Goal: Check status: Check status

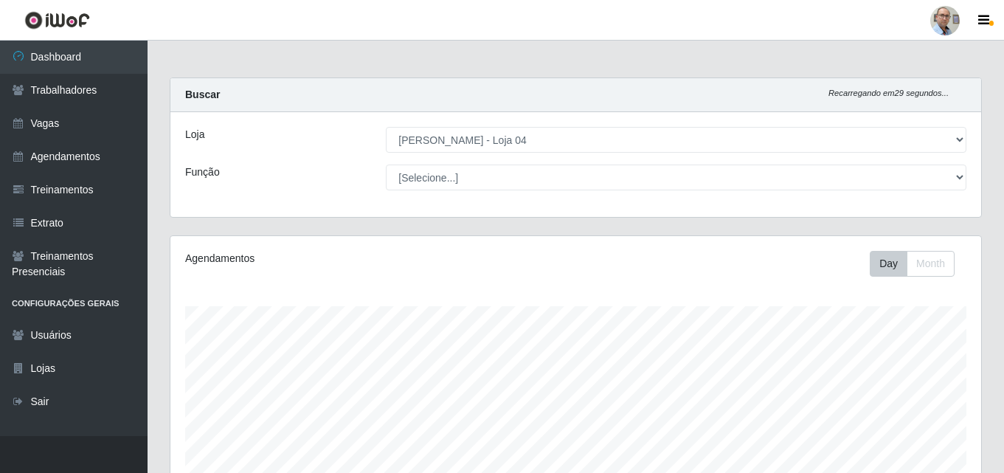
select select "251"
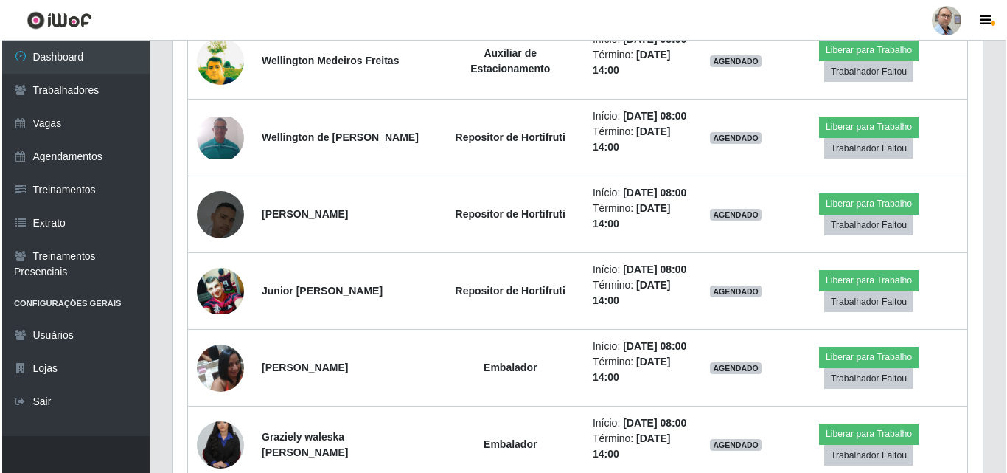
scroll to position [477, 0]
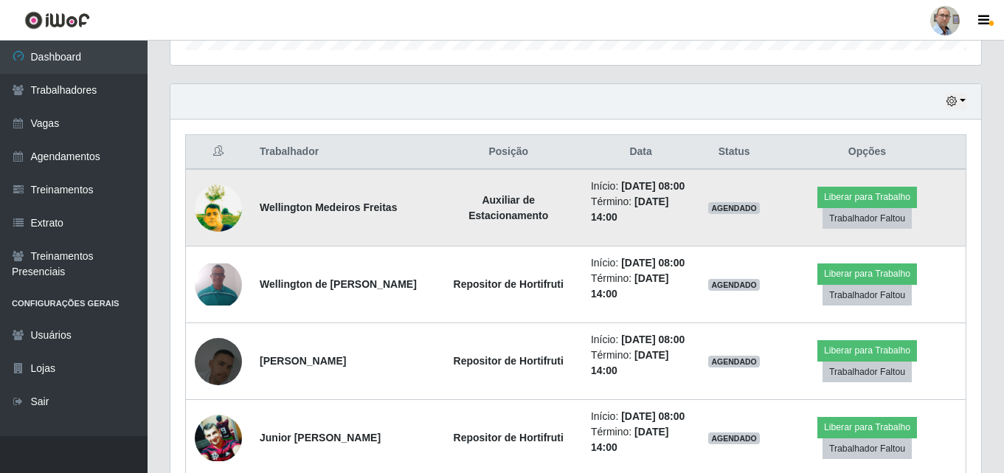
click at [225, 214] on img at bounding box center [218, 207] width 47 height 63
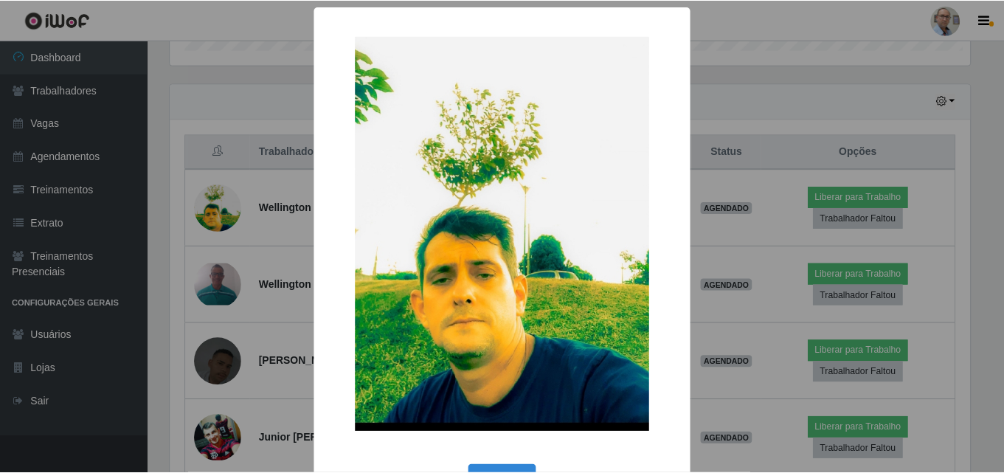
scroll to position [306, 803]
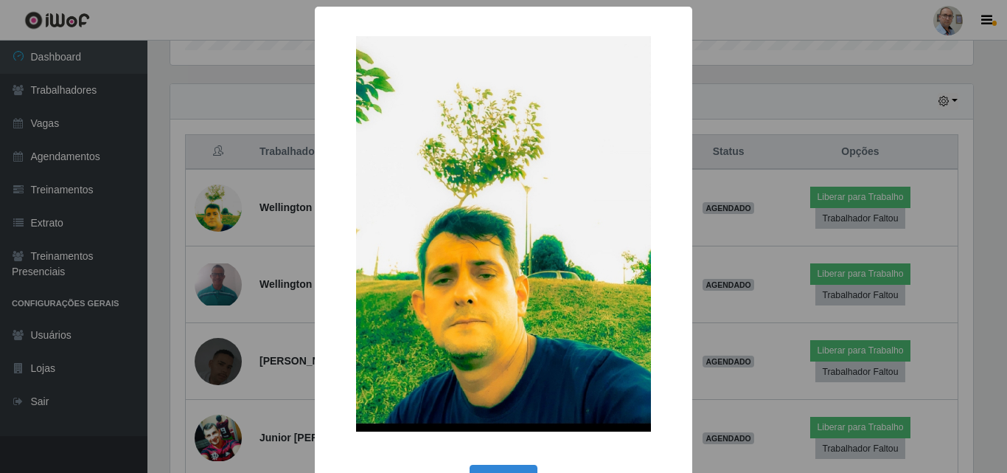
click at [281, 305] on div "× OK Cancel" at bounding box center [503, 236] width 1007 height 473
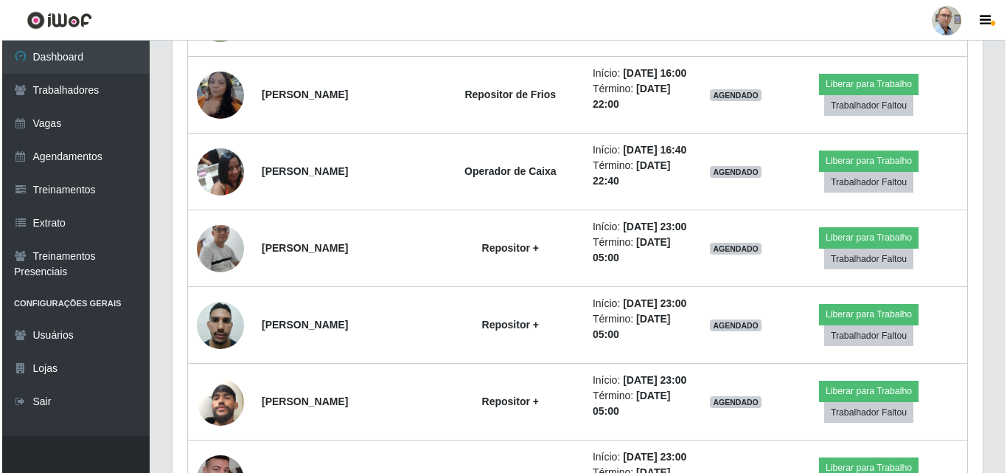
scroll to position [3353, 0]
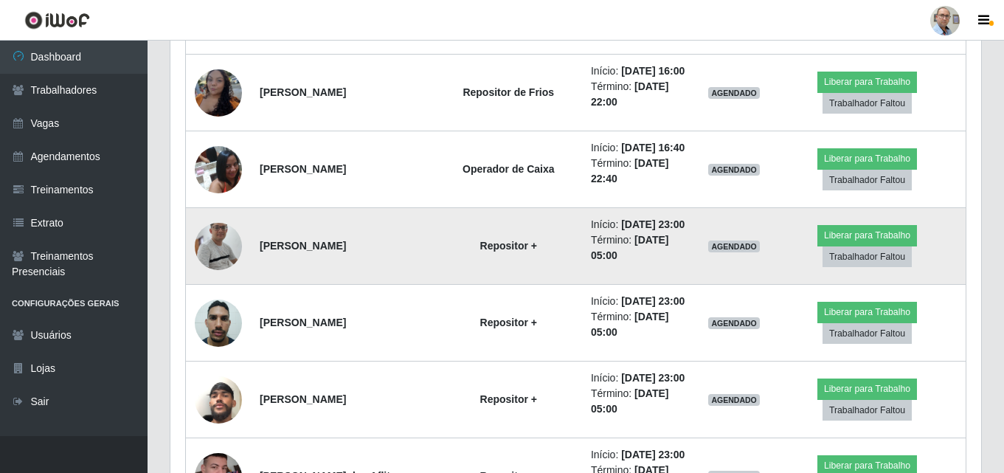
click at [223, 246] on img at bounding box center [218, 246] width 47 height 108
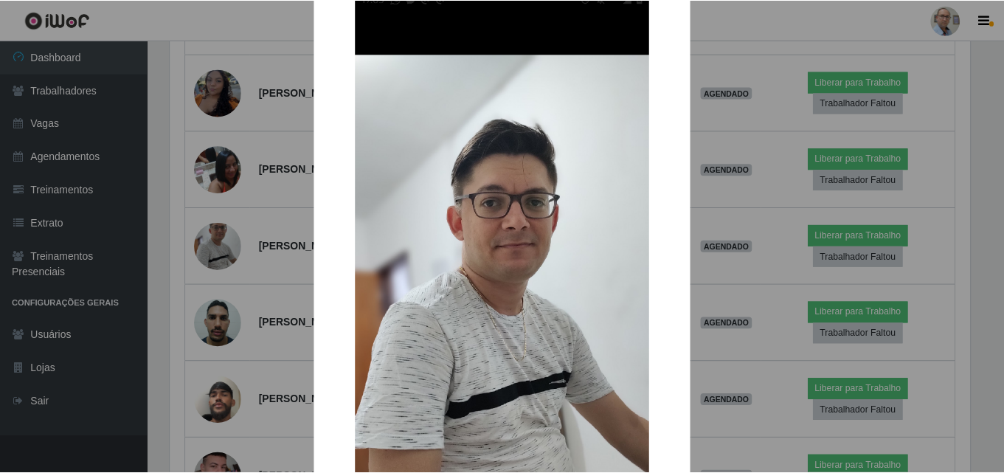
scroll to position [147, 0]
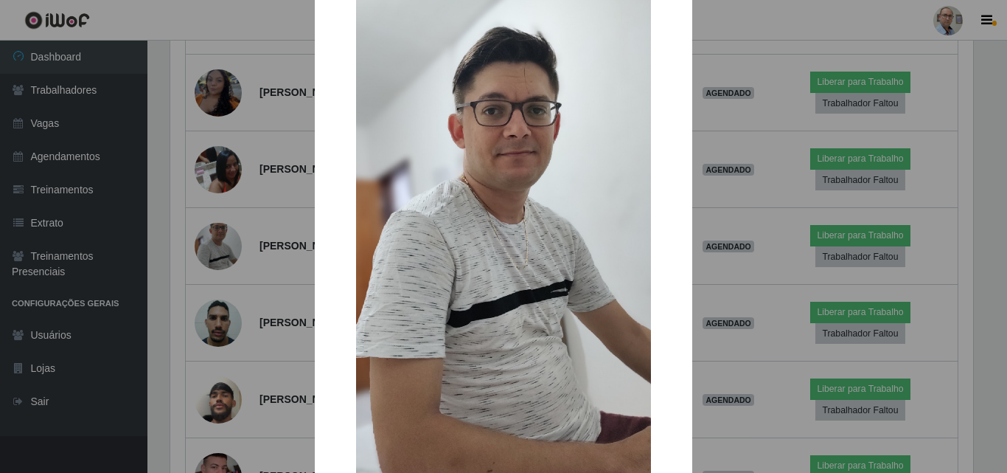
click at [253, 240] on div "× OK Cancel" at bounding box center [503, 236] width 1007 height 473
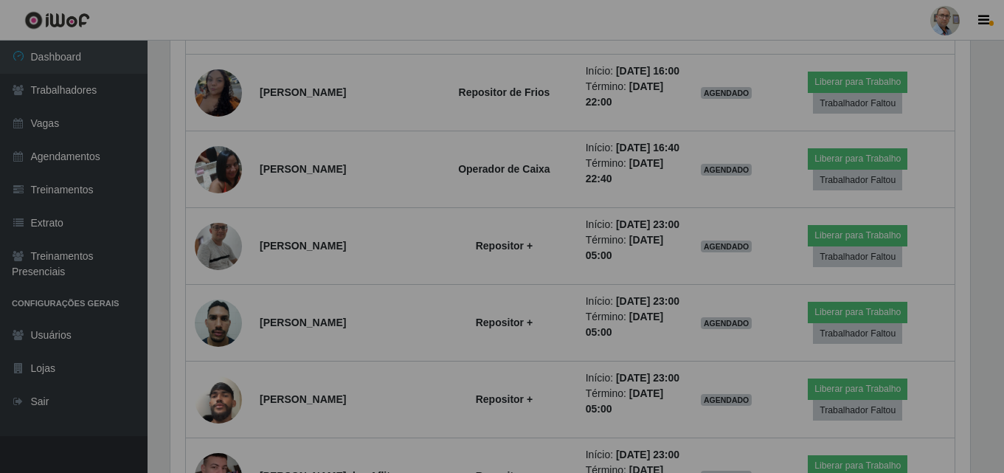
scroll to position [306, 810]
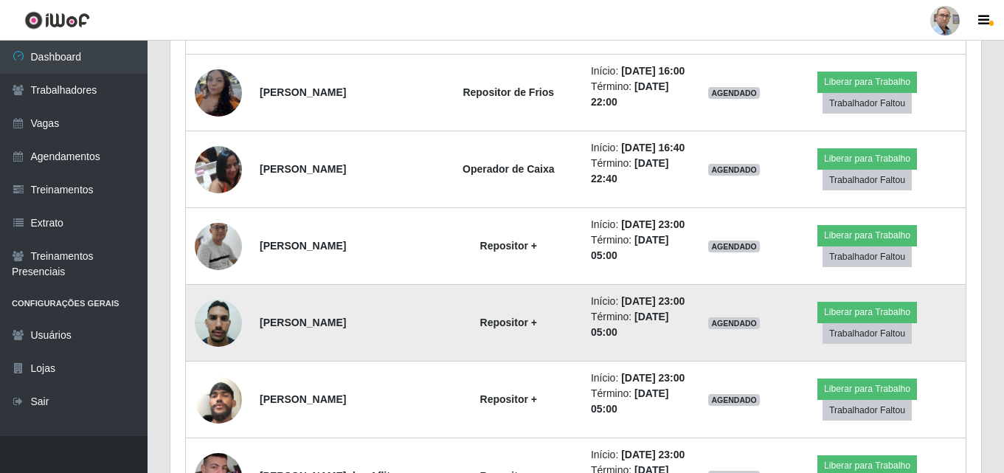
click at [213, 313] on img at bounding box center [218, 322] width 47 height 63
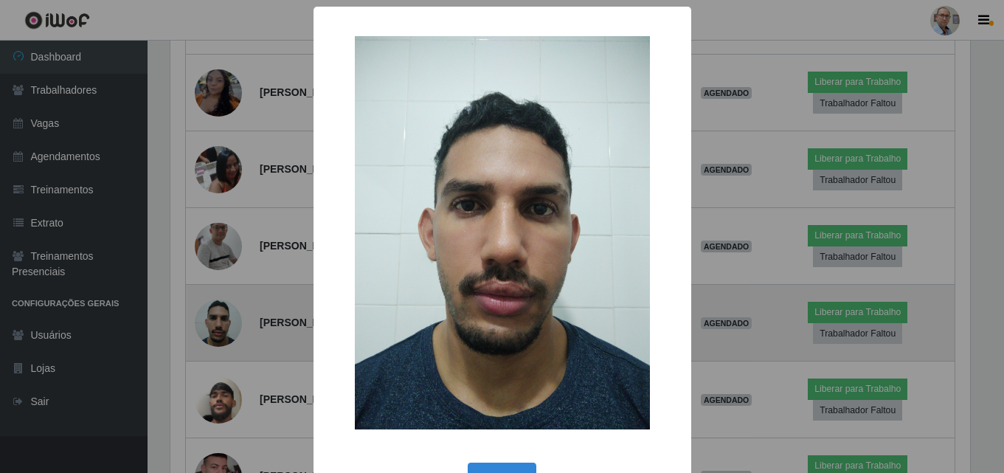
scroll to position [306, 803]
click at [213, 313] on div "× OK Cancel" at bounding box center [503, 236] width 1007 height 473
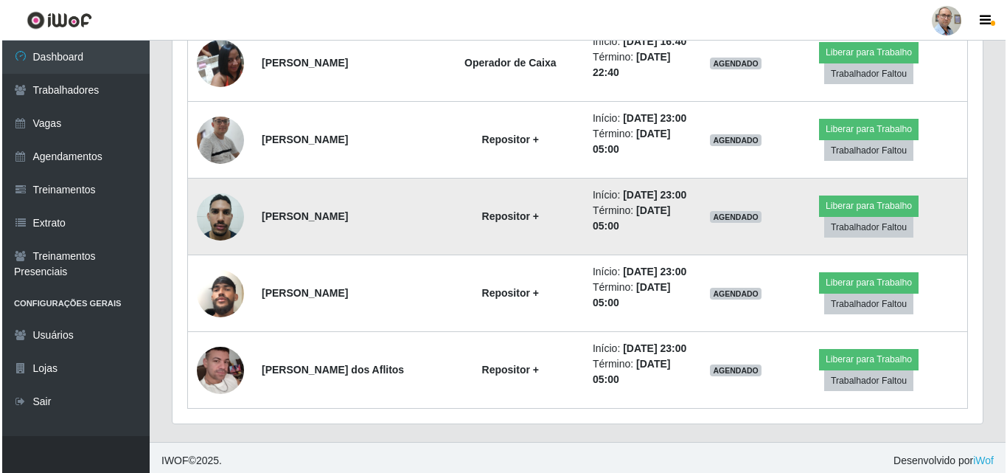
scroll to position [3465, 0]
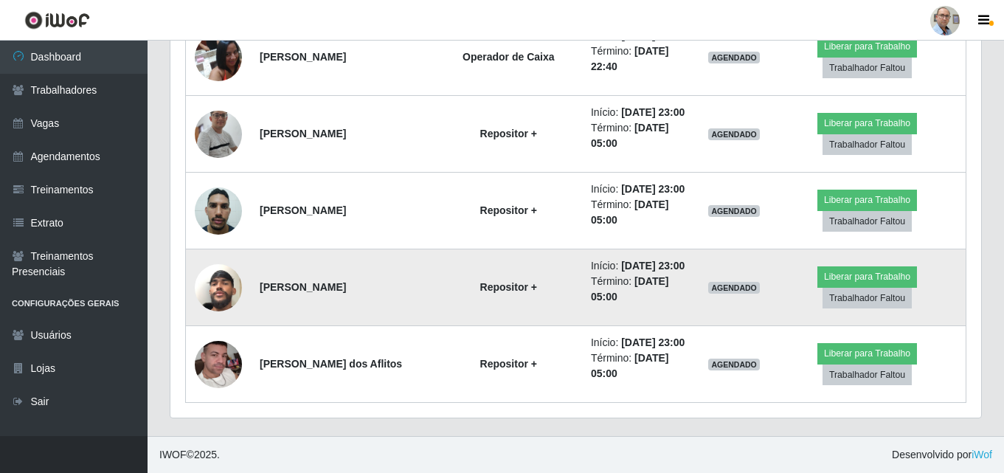
click at [223, 288] on img at bounding box center [218, 288] width 47 height 84
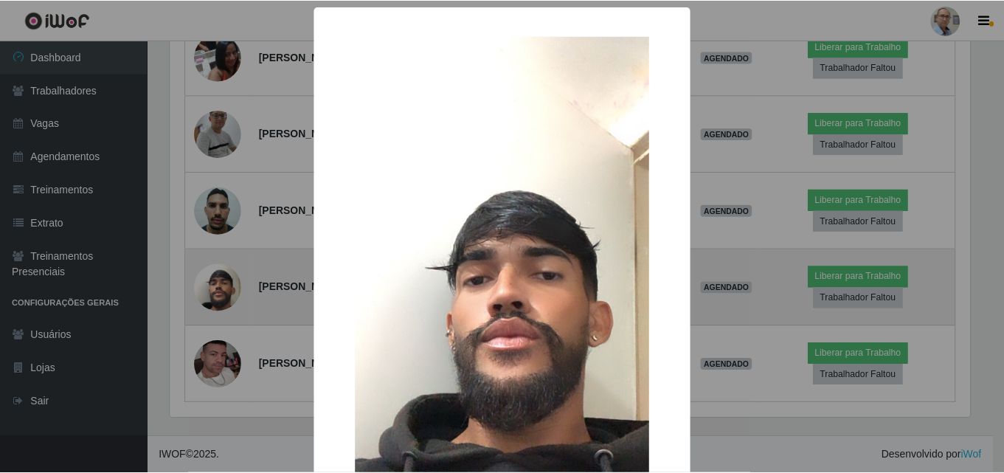
scroll to position [306, 803]
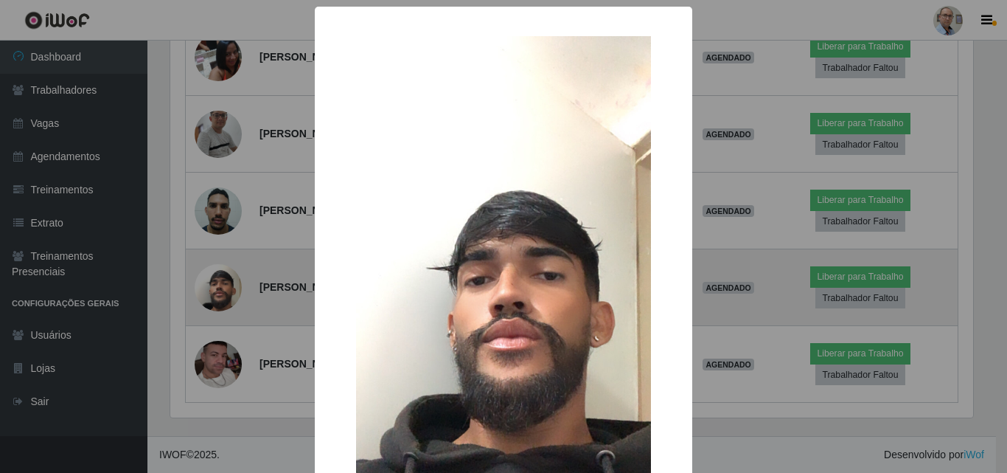
click at [223, 288] on div "× OK Cancel" at bounding box center [503, 236] width 1007 height 473
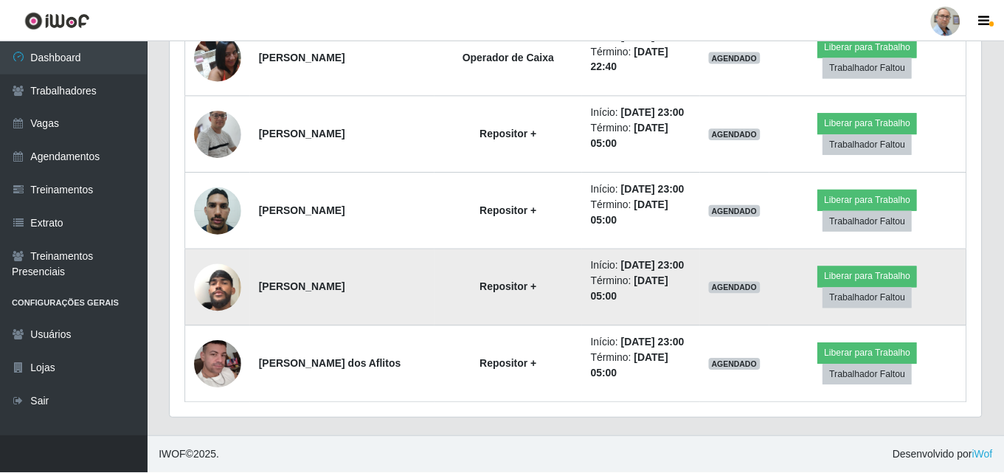
scroll to position [306, 810]
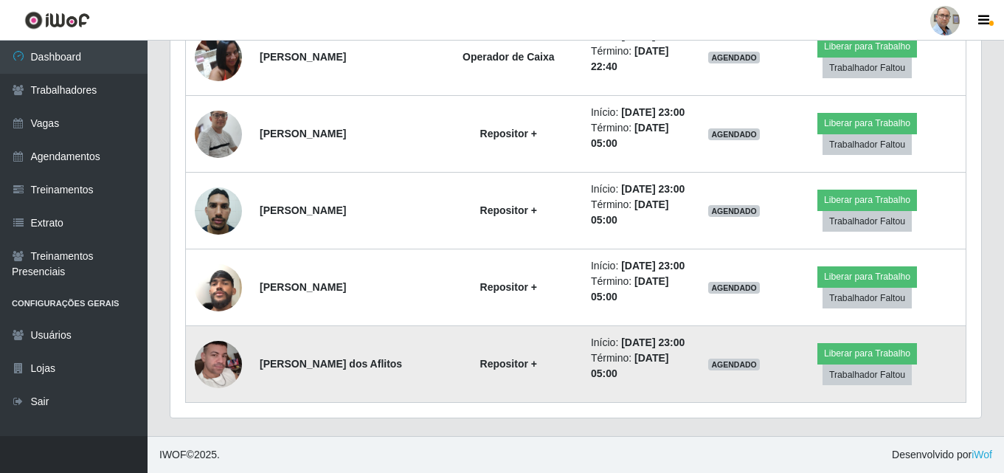
click at [216, 359] on img at bounding box center [218, 364] width 47 height 84
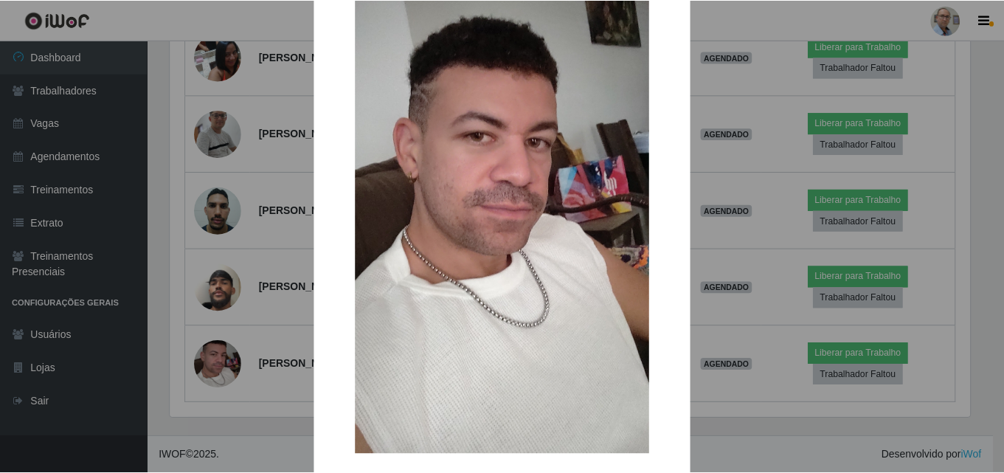
scroll to position [33, 0]
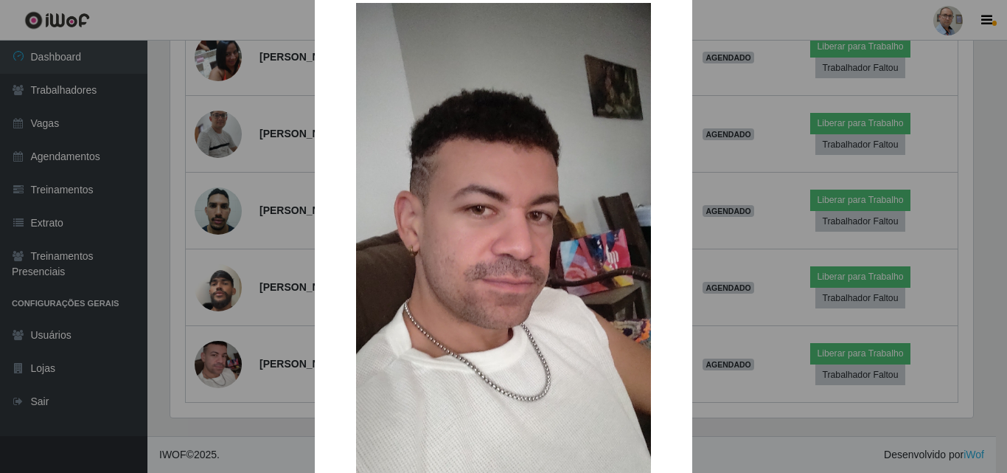
click at [259, 327] on div "× OK Cancel" at bounding box center [503, 236] width 1007 height 473
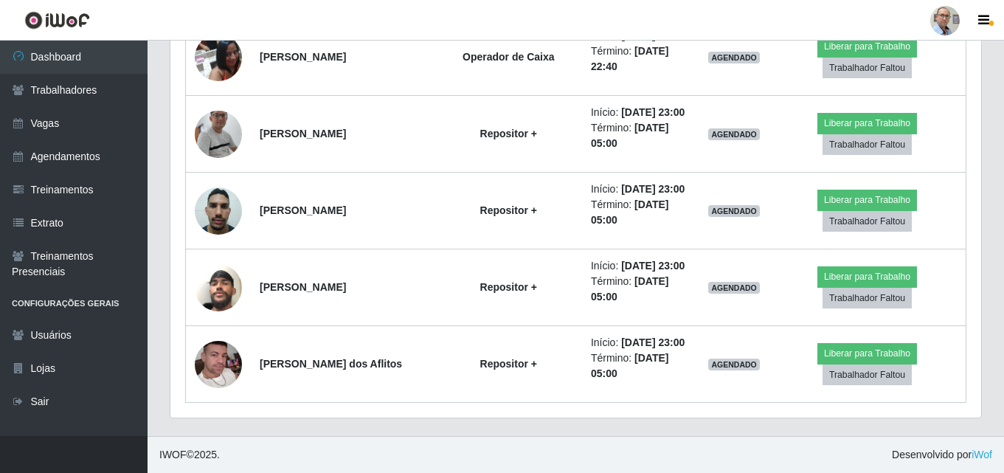
scroll to position [0, 0]
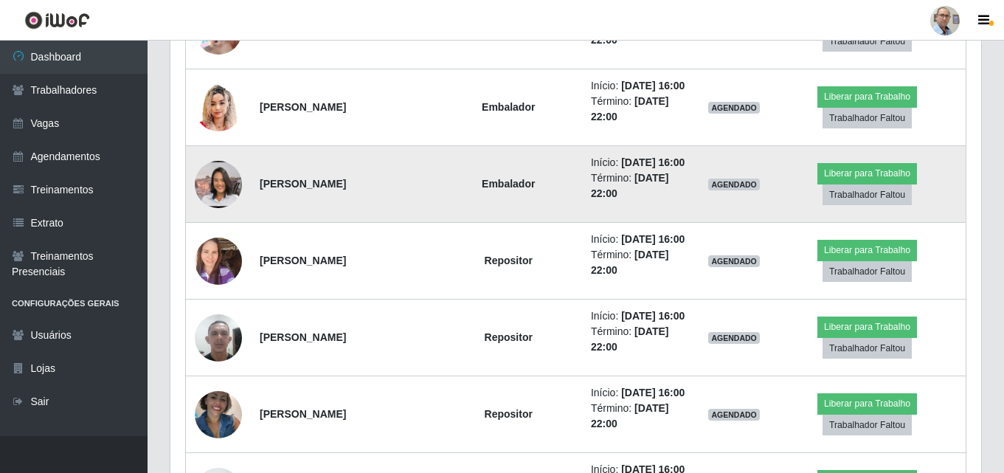
click at [223, 181] on img at bounding box center [218, 183] width 47 height 105
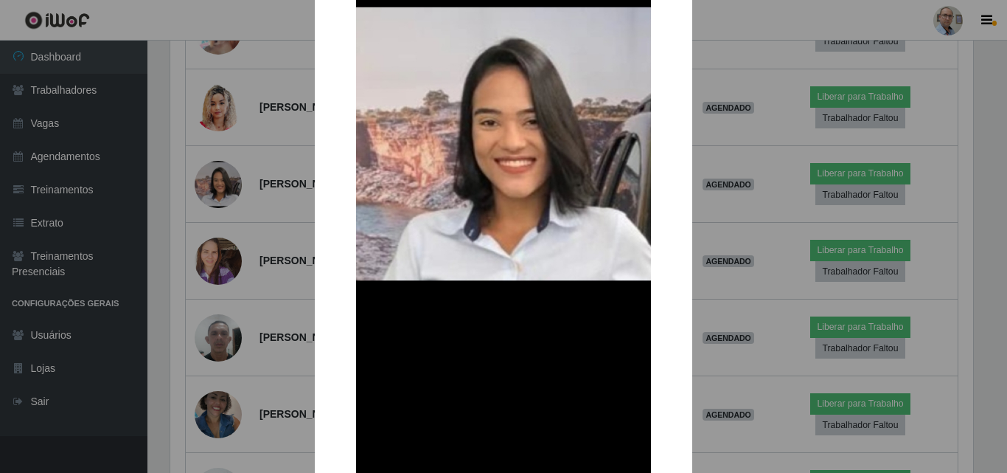
click at [241, 196] on div "× OK Cancel" at bounding box center [503, 236] width 1007 height 473
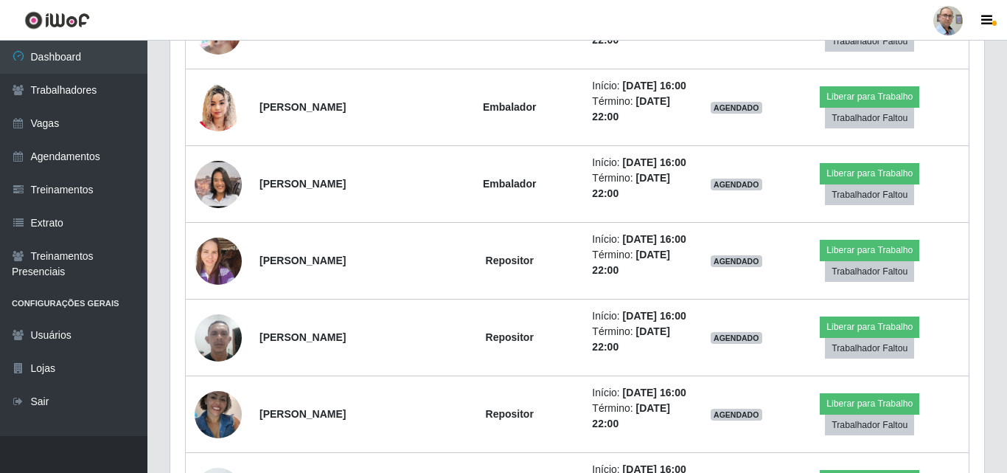
scroll to position [306, 810]
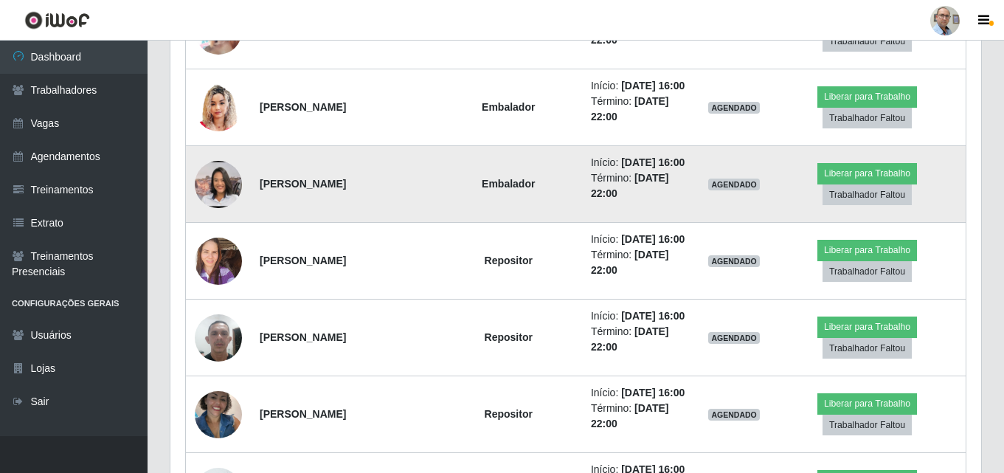
click at [215, 184] on img at bounding box center [218, 183] width 47 height 105
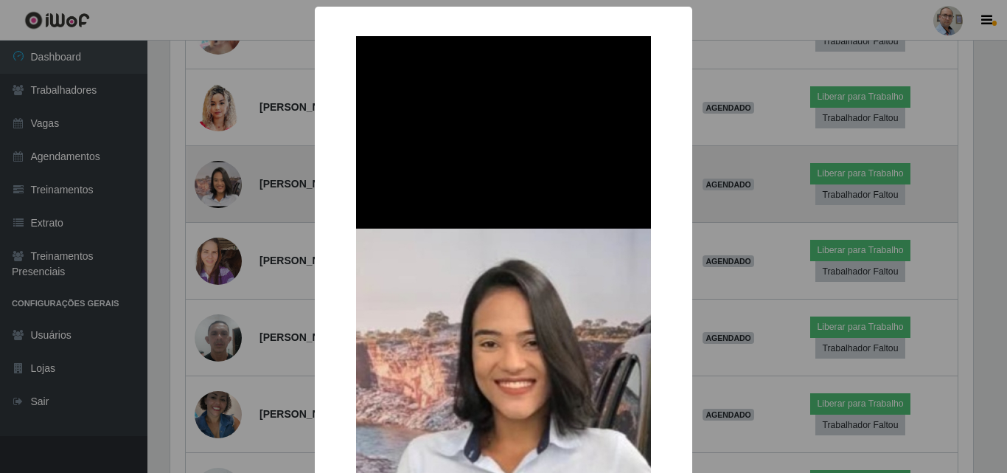
scroll to position [737091, 736594]
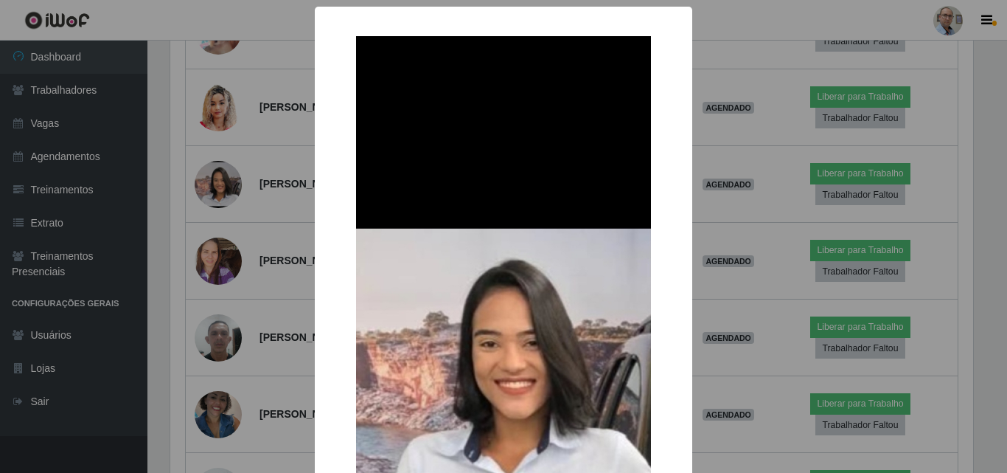
click at [219, 176] on div "× OK Cancel" at bounding box center [503, 236] width 1007 height 473
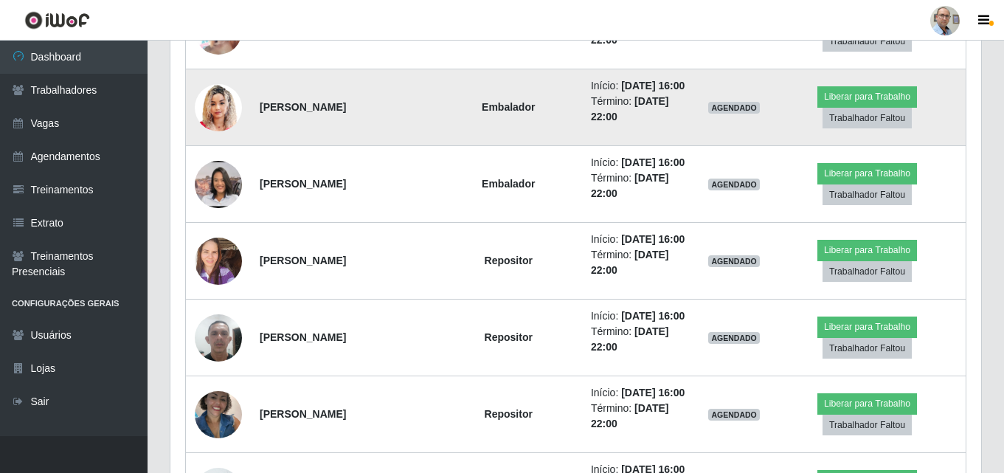
click at [233, 115] on img at bounding box center [218, 107] width 47 height 58
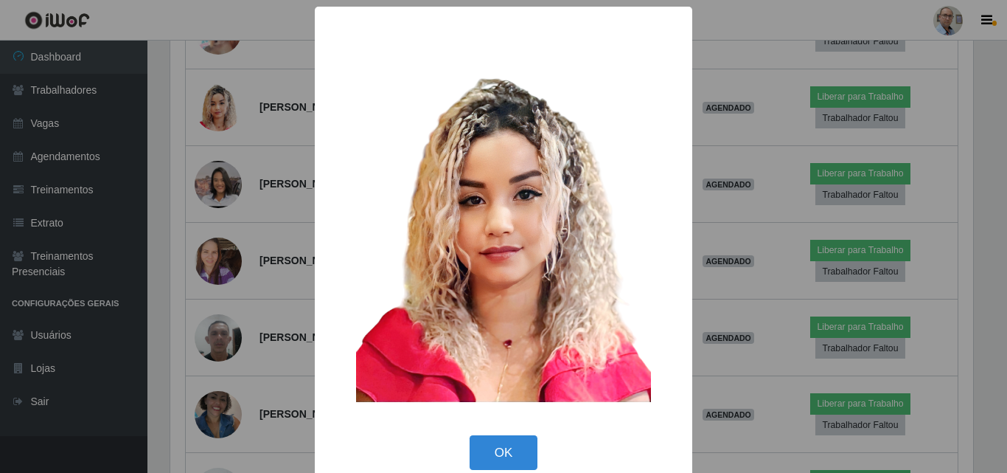
click at [210, 105] on div "× OK Cancel" at bounding box center [503, 236] width 1007 height 473
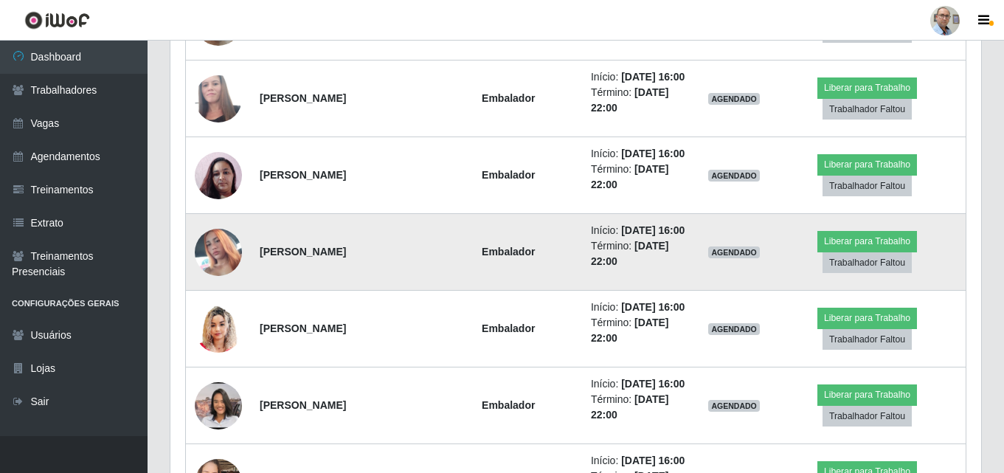
click at [218, 249] on img at bounding box center [218, 252] width 47 height 84
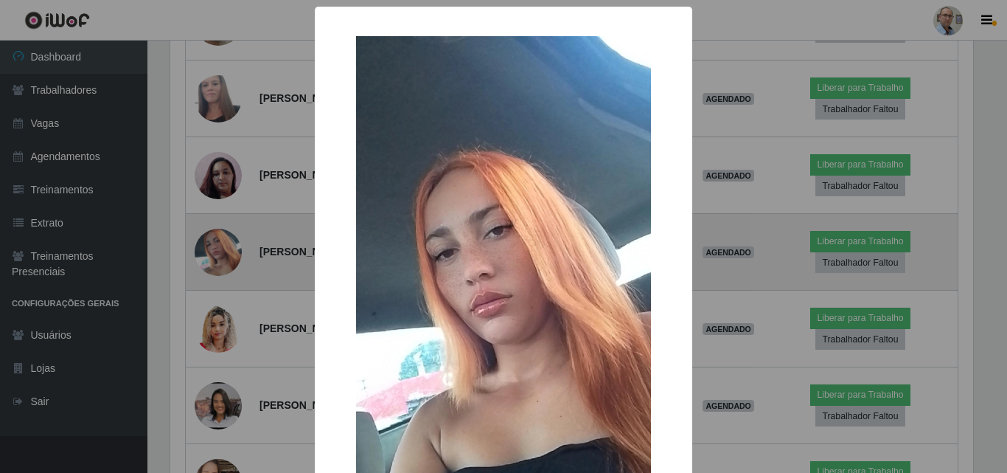
click at [218, 249] on div "× OK Cancel" at bounding box center [503, 236] width 1007 height 473
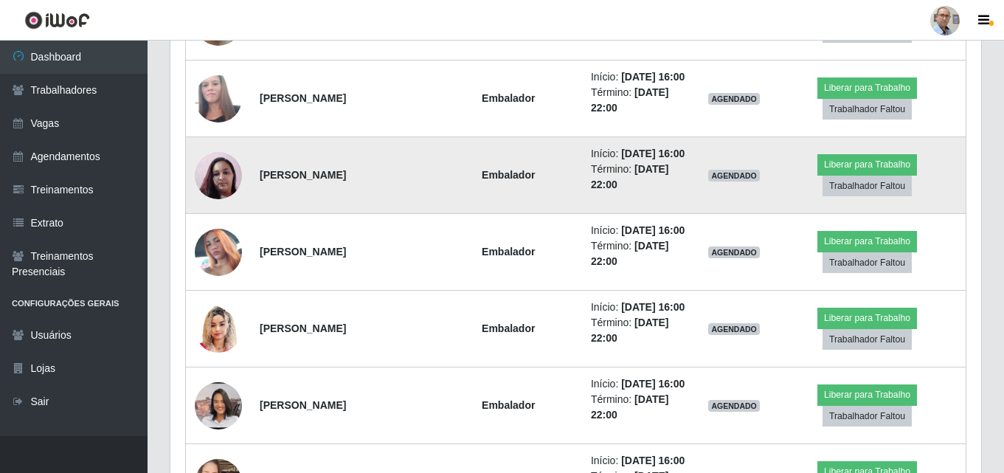
click at [217, 173] on img at bounding box center [218, 175] width 47 height 84
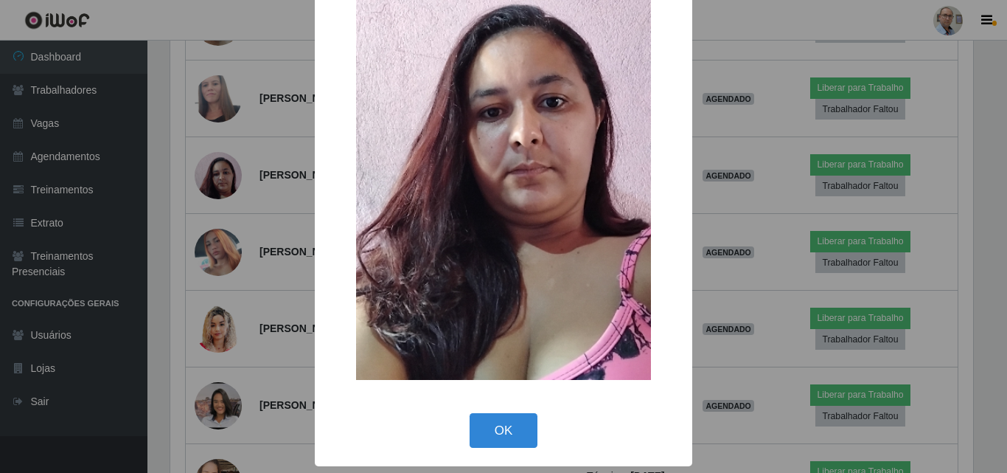
click at [217, 184] on div "× OK Cancel" at bounding box center [503, 236] width 1007 height 473
